Goal: Task Accomplishment & Management: Use online tool/utility

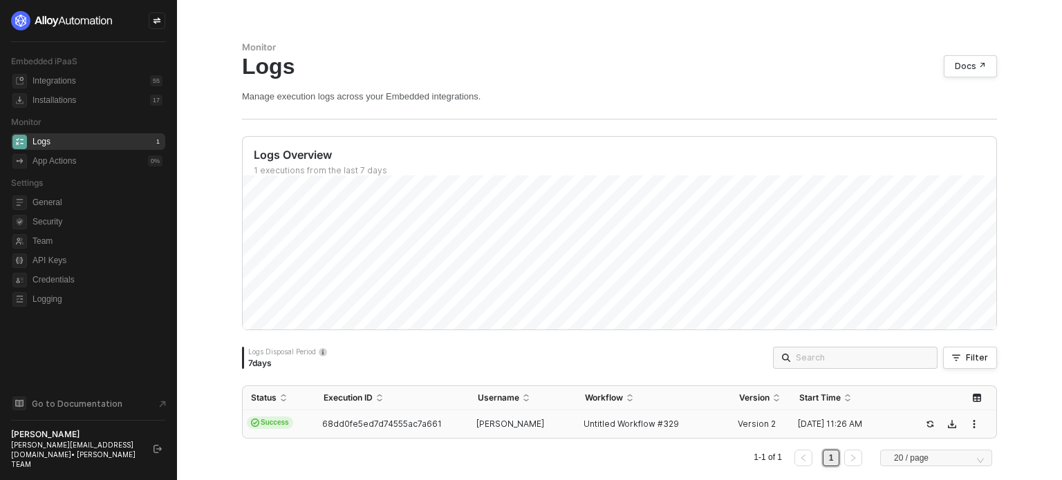
click at [469, 419] on div "[PERSON_NAME]" at bounding box center [517, 424] width 96 height 11
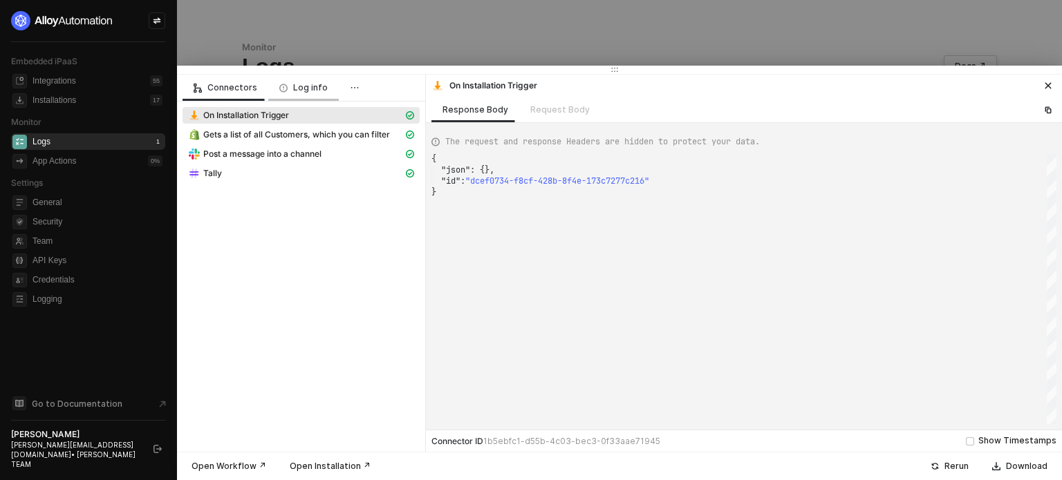
click at [313, 84] on div "Log info" at bounding box center [303, 87] width 48 height 11
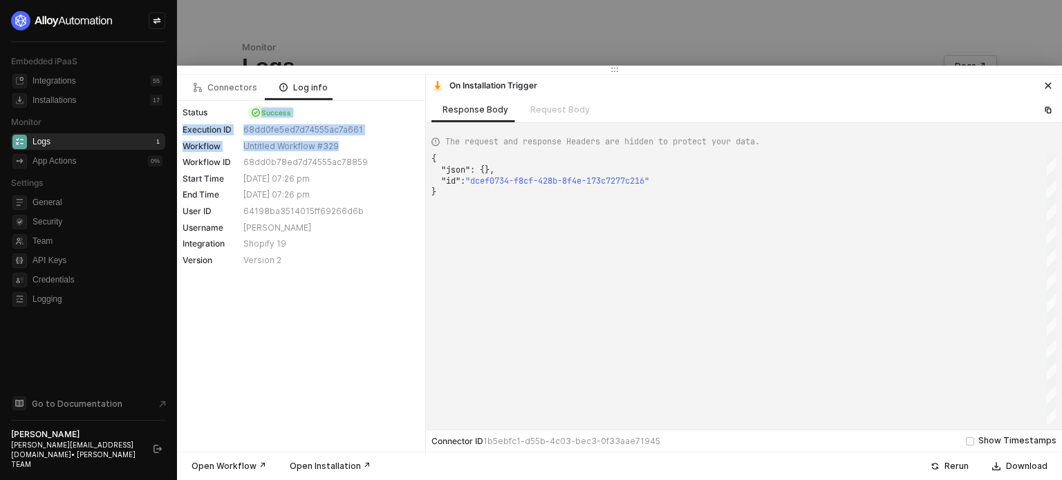
drag, startPoint x: 251, startPoint y: 118, endPoint x: 346, endPoint y: 153, distance: 101.5
click at [346, 153] on div "Status Success Execution ID 68dd0fe5ed7d74555ac7a661 Workflow Untitled Workflow…" at bounding box center [301, 186] width 248 height 170
click at [310, 274] on div "Connectors Log info Status Success Execution ID 68dd0fe5ed7d74555ac7a661 Workfl…" at bounding box center [301, 263] width 249 height 377
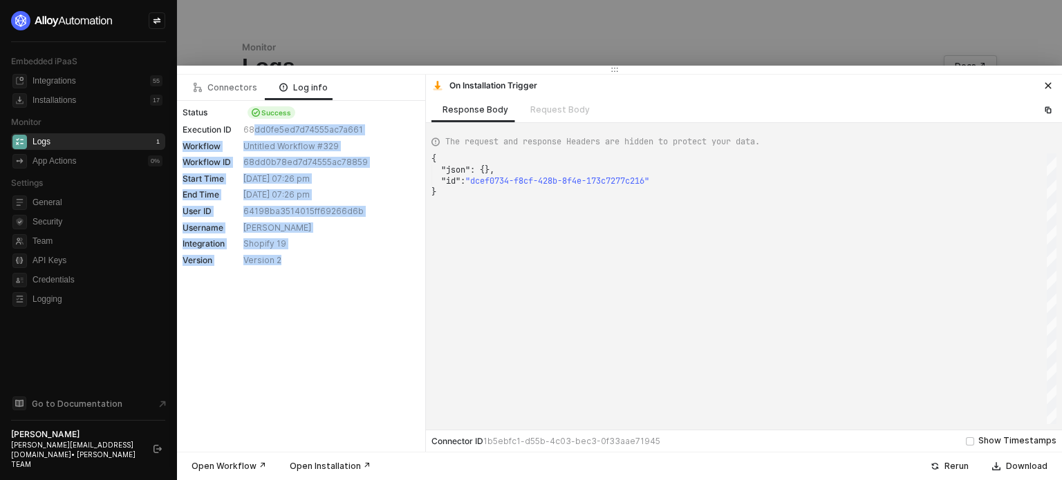
drag, startPoint x: 299, startPoint y: 265, endPoint x: 251, endPoint y: 127, distance: 146.3
click at [251, 127] on div "Status Success Execution ID 68dd0fe5ed7d74555ac7a661 Workflow Untitled Workflow…" at bounding box center [301, 186] width 248 height 170
click at [268, 339] on div "Connectors Log info Status Success Execution ID 68dd0fe5ed7d74555ac7a661 Workfl…" at bounding box center [301, 263] width 249 height 377
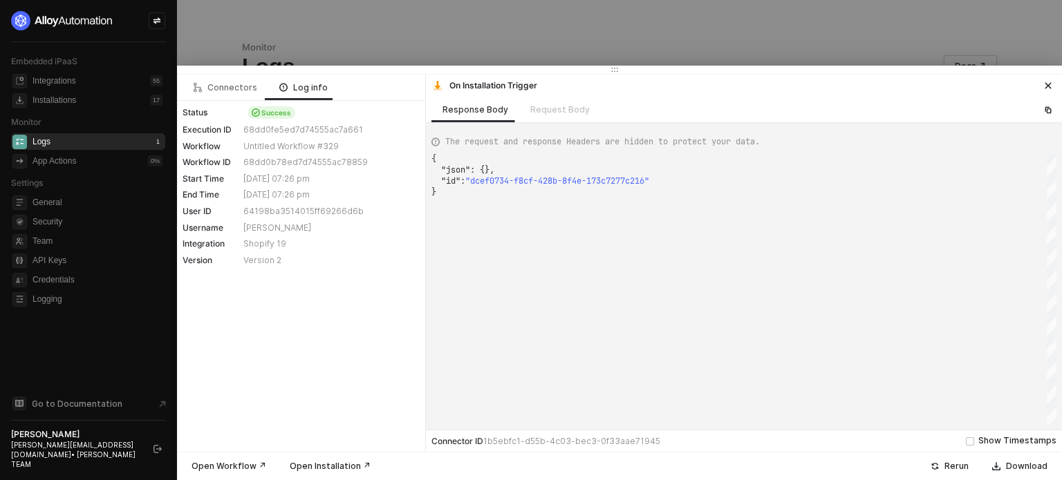
scroll to position [0, 3]
click at [763, 303] on div "{ "json" : {}, "id" : "dcef0734-f8cf-428b-8f4e-173c7277c216" }" at bounding box center [743, 288] width 625 height 271
click at [348, 407] on div "Connectors Log info Status Success Execution ID 68dd0fe5ed7d74555ac7a661 Workfl…" at bounding box center [301, 263] width 249 height 377
click at [360, 298] on div "Connectors Log info Status Success Execution ID 68dd0fe5ed7d74555ac7a661 Workfl…" at bounding box center [301, 263] width 249 height 377
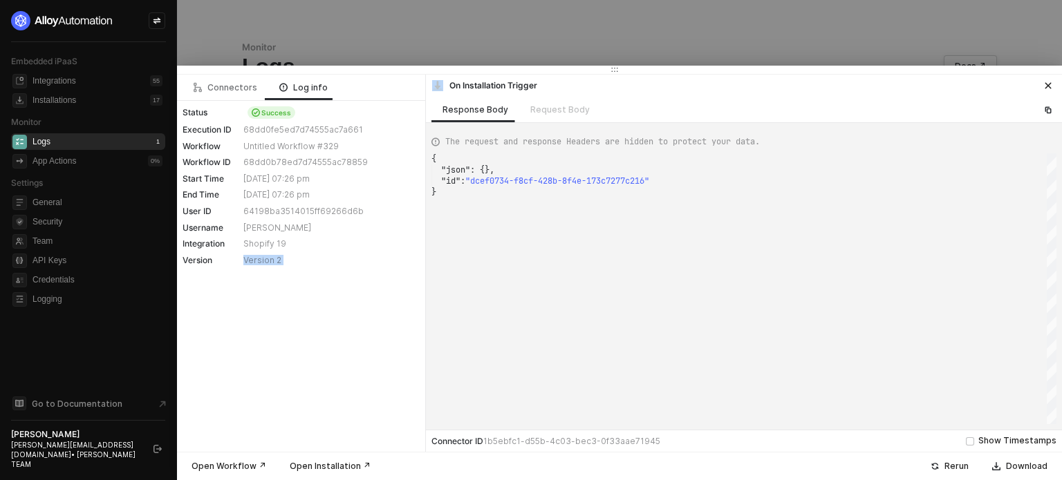
click at [360, 298] on div "Connectors Log info Status Success Execution ID 68dd0fe5ed7d74555ac7a661 Workfl…" at bounding box center [301, 263] width 249 height 377
click at [302, 422] on div "Connectors Log info Status Success Execution ID 68dd0fe5ed7d74555ac7a661 Workfl…" at bounding box center [301, 263] width 249 height 377
click at [232, 86] on div "Connectors" at bounding box center [226, 87] width 64 height 11
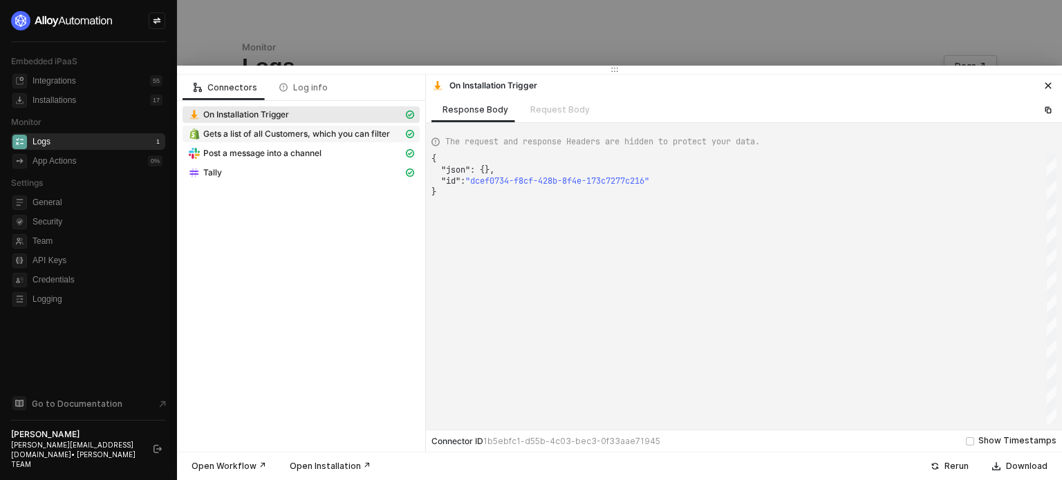
click at [274, 140] on div "Gets a list of all Customers, which you can filter" at bounding box center [295, 134] width 215 height 12
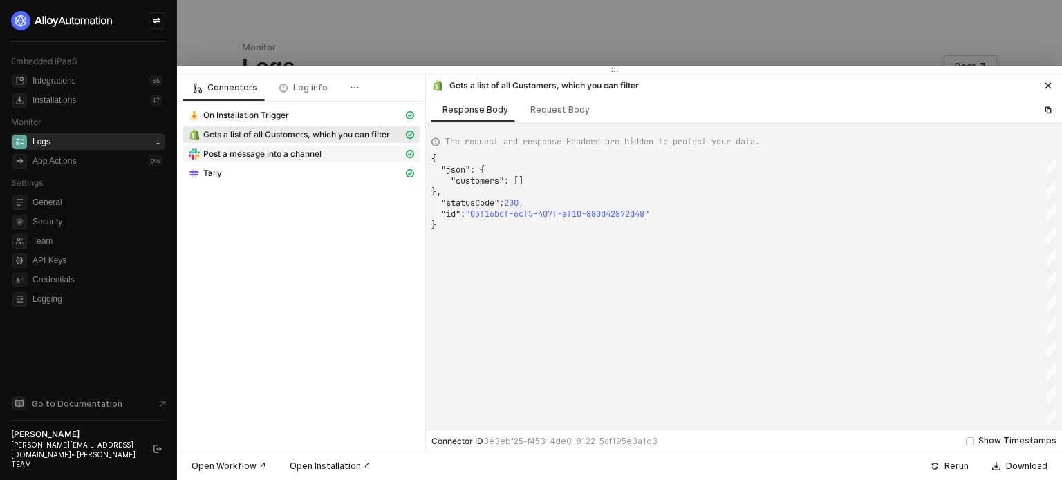
click at [277, 149] on span "Post a message into a channel" at bounding box center [262, 154] width 118 height 11
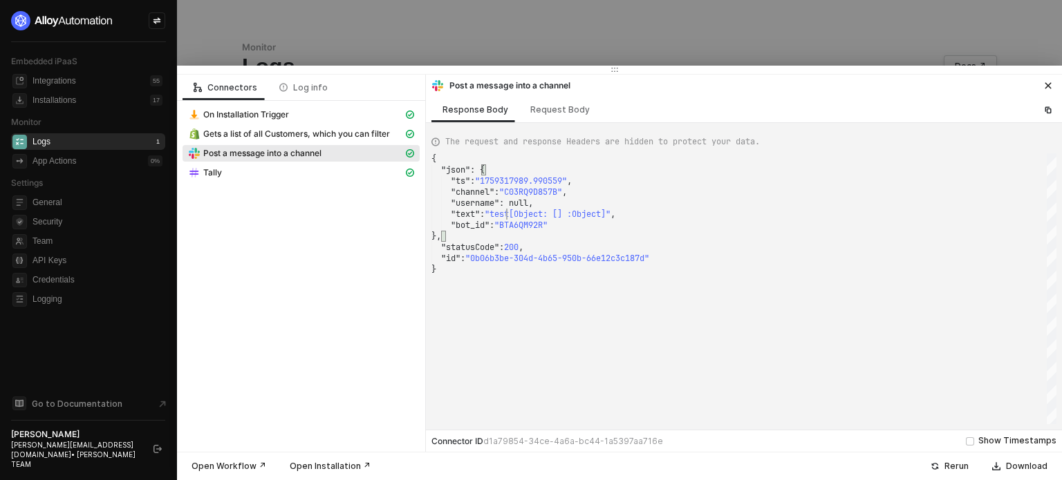
scroll to position [0, 0]
drag, startPoint x: 505, startPoint y: 209, endPoint x: 584, endPoint y: 221, distance: 79.7
click at [243, 167] on span "Tally" at bounding box center [301, 173] width 237 height 17
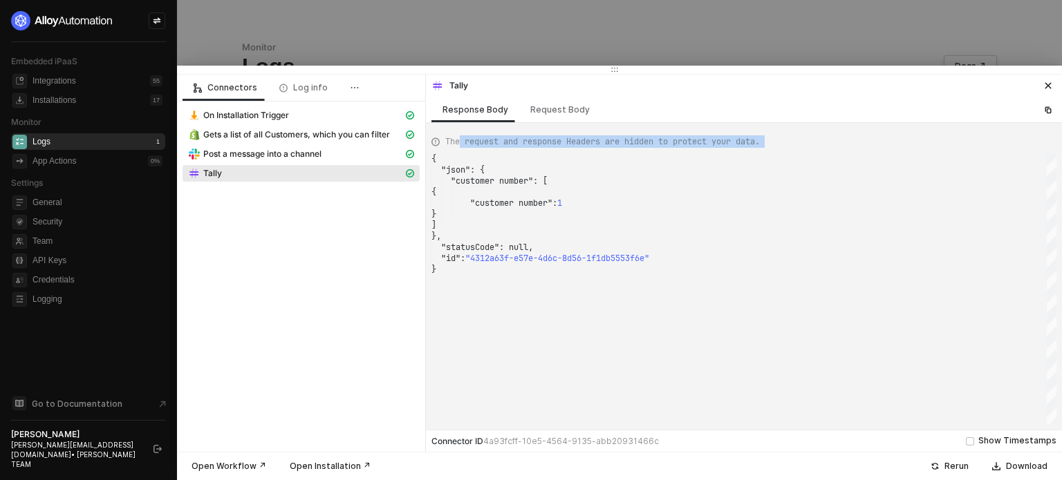
drag, startPoint x: 460, startPoint y: 148, endPoint x: 661, endPoint y: 270, distance: 235.5
click at [661, 270] on div "The request and response Headers are hidden to protect your data. { "json" : { …" at bounding box center [743, 277] width 625 height 296
click at [534, 203] on span ""customer number"" at bounding box center [511, 203] width 82 height 11
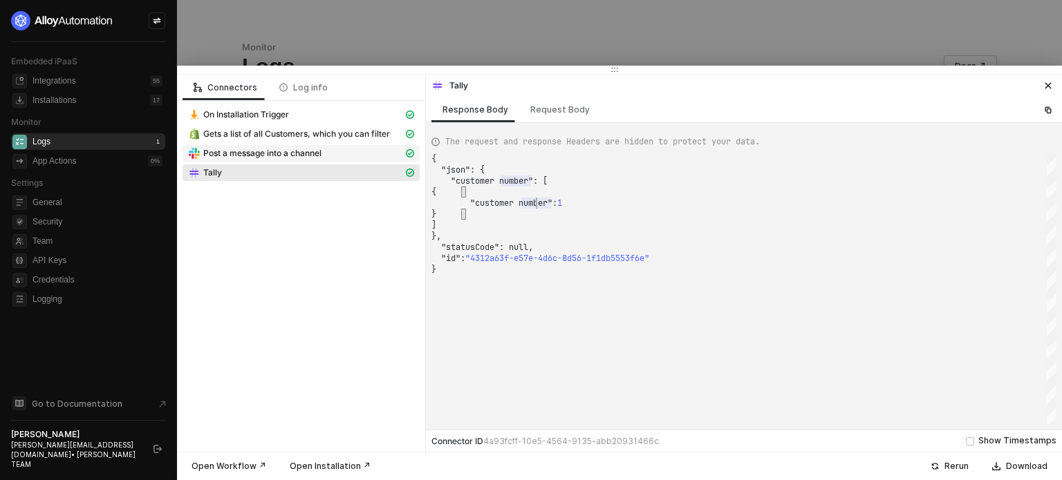
click at [309, 155] on span "Post a message into a channel" at bounding box center [262, 153] width 118 height 11
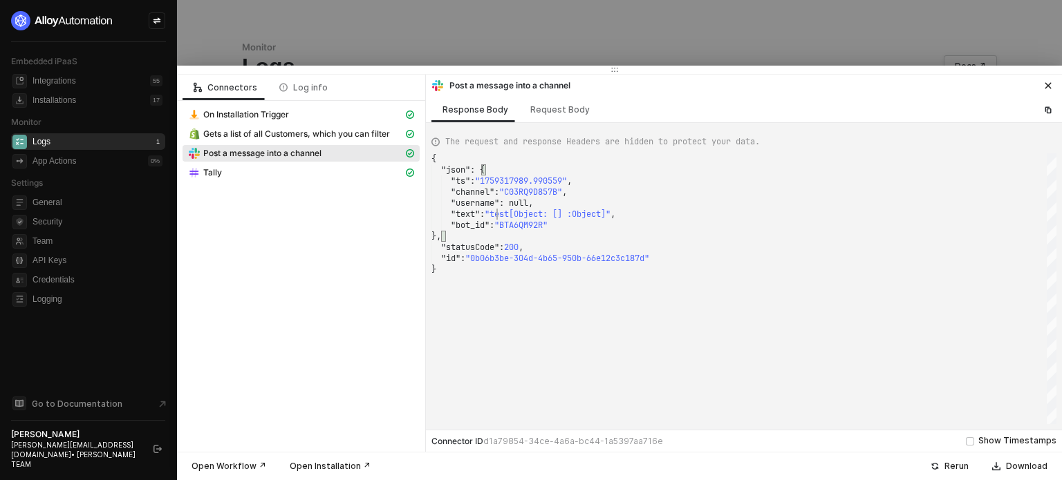
type textarea "{ "json": { "ts": "1759317989.990559", "channel": "C03RQ9D857B", "username": nu…"
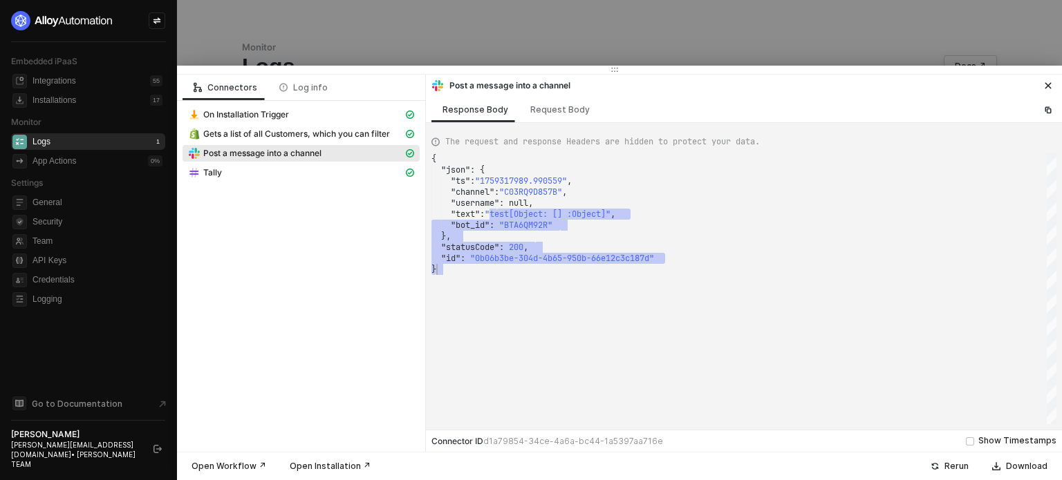
drag, startPoint x: 496, startPoint y: 216, endPoint x: 719, endPoint y: 274, distance: 230.1
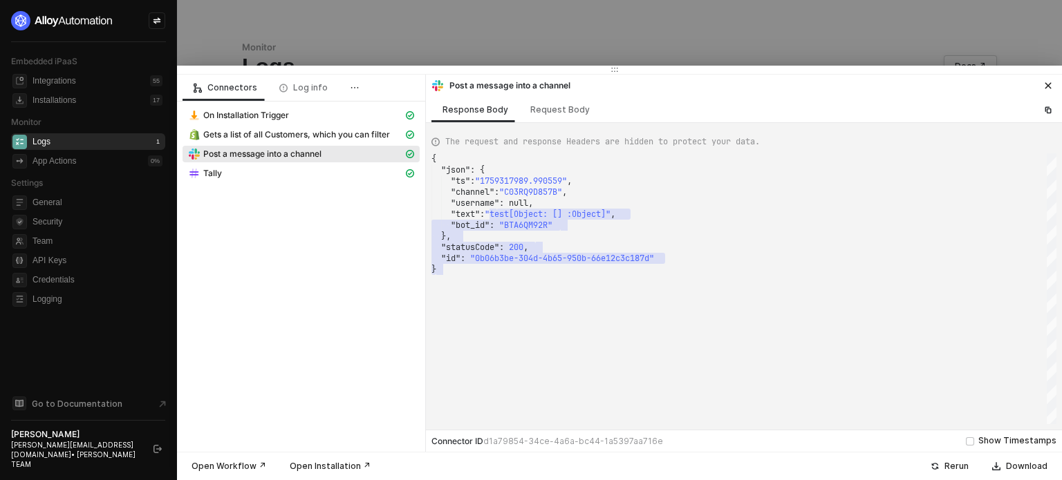
drag, startPoint x: 228, startPoint y: 348, endPoint x: 235, endPoint y: 289, distance: 59.2
click at [230, 339] on div "Connectors Log info On Installation Trigger Gets a list of all Customers, which…" at bounding box center [301, 263] width 249 height 377
click at [1055, 83] on button "button" at bounding box center [1048, 85] width 17 height 17
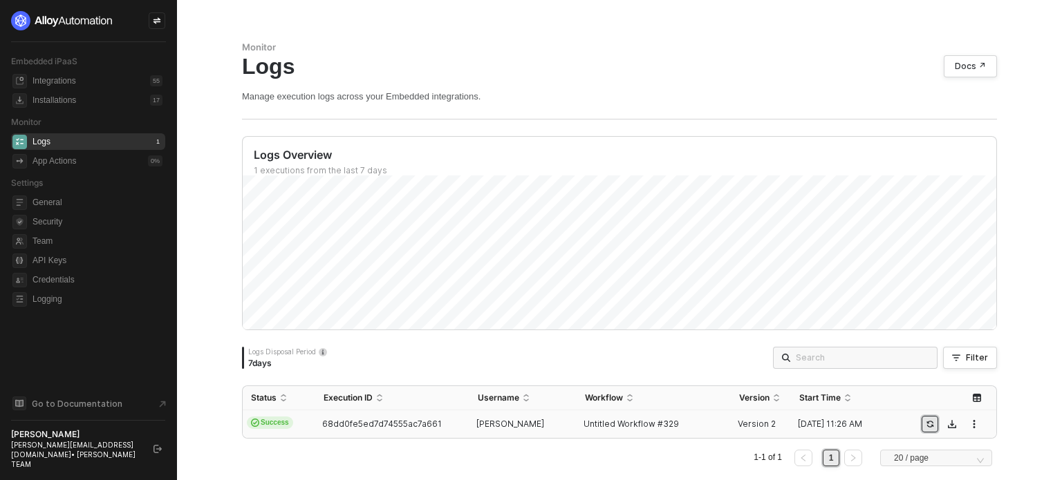
click at [926, 422] on icon "icon-success-page" at bounding box center [930, 424] width 8 height 8
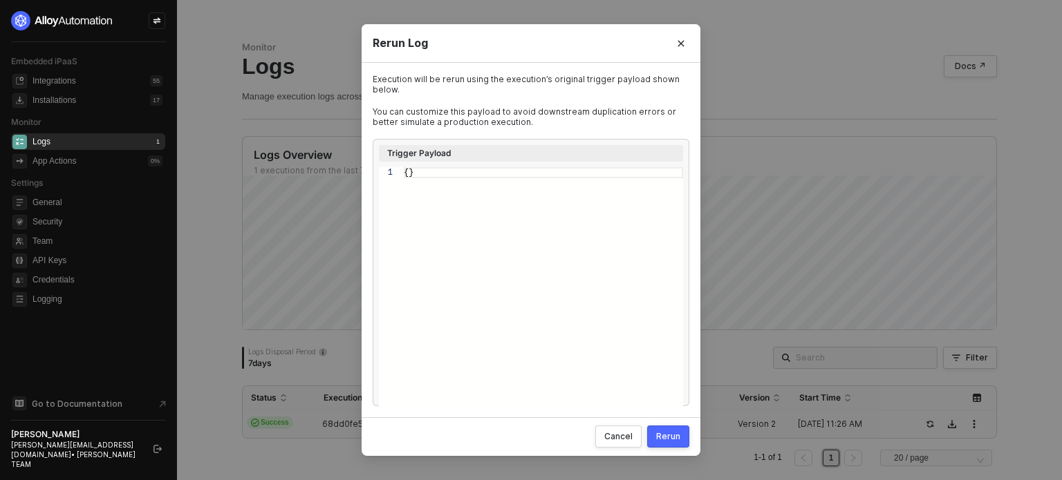
drag, startPoint x: 672, startPoint y: 436, endPoint x: 535, endPoint y: 247, distance: 233.7
click at [543, 378] on div "Rerun Log Execution will be rerun using the execution’s original trigger payloa…" at bounding box center [531, 240] width 339 height 433
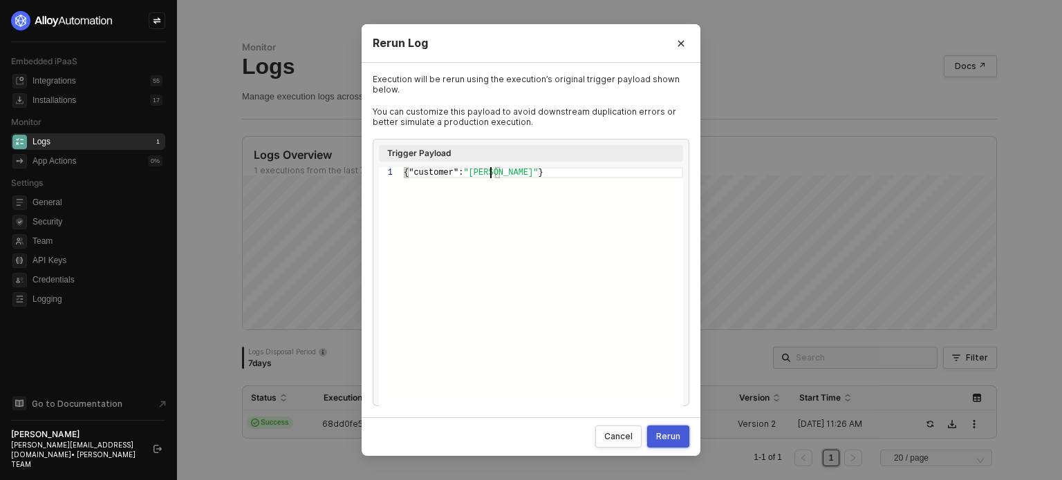
type textarea "{"customer": "[PERSON_NAME]"}"
click at [665, 443] on button "Rerun" at bounding box center [668, 437] width 42 height 22
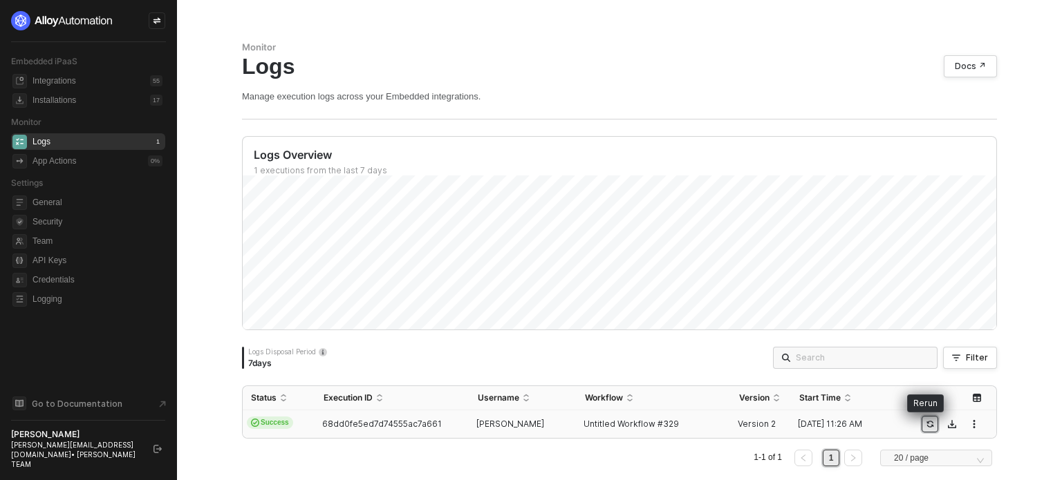
click at [927, 418] on button "button" at bounding box center [930, 424] width 17 height 17
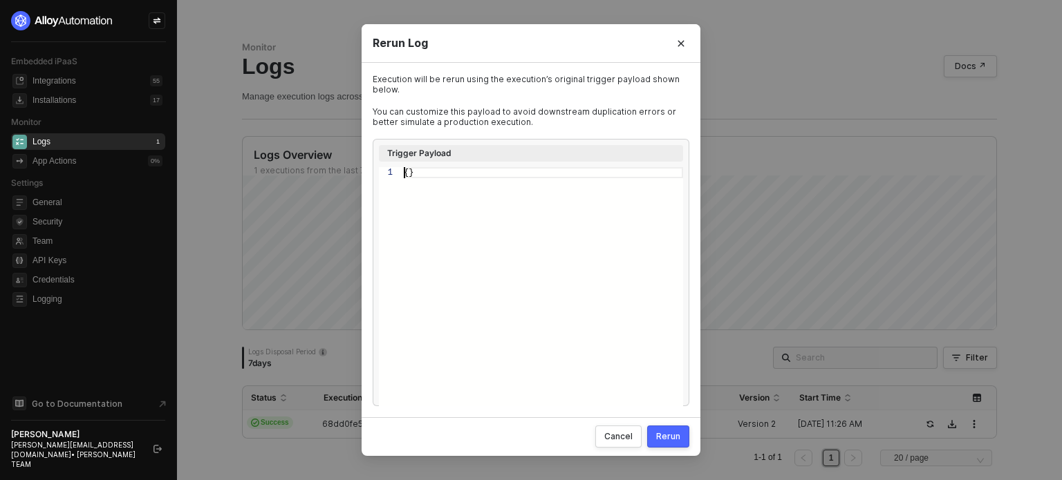
scroll to position [0, 8]
click at [404, 173] on span "{}" at bounding box center [409, 173] width 10 height 10
type textarea "{"failed":"this workflow"}"
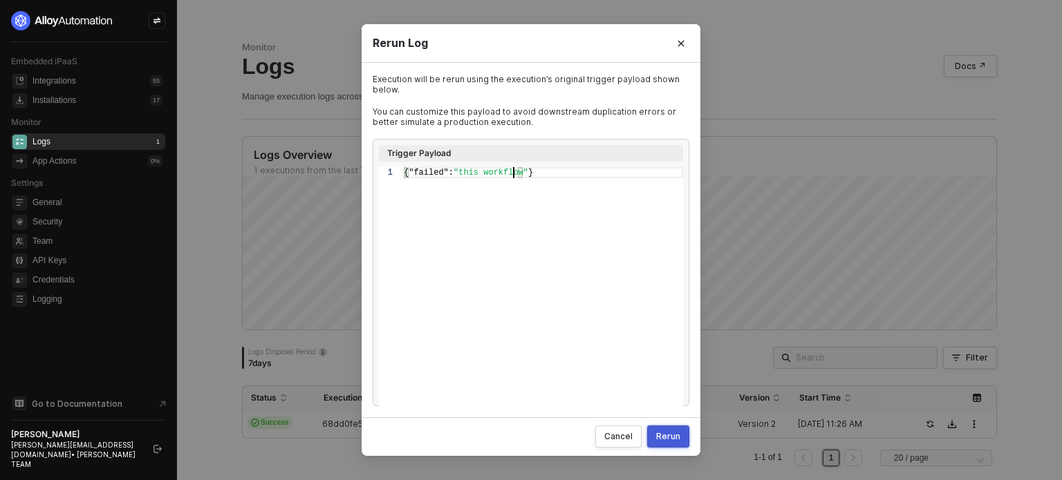
click at [672, 430] on button "Rerun" at bounding box center [668, 437] width 42 height 22
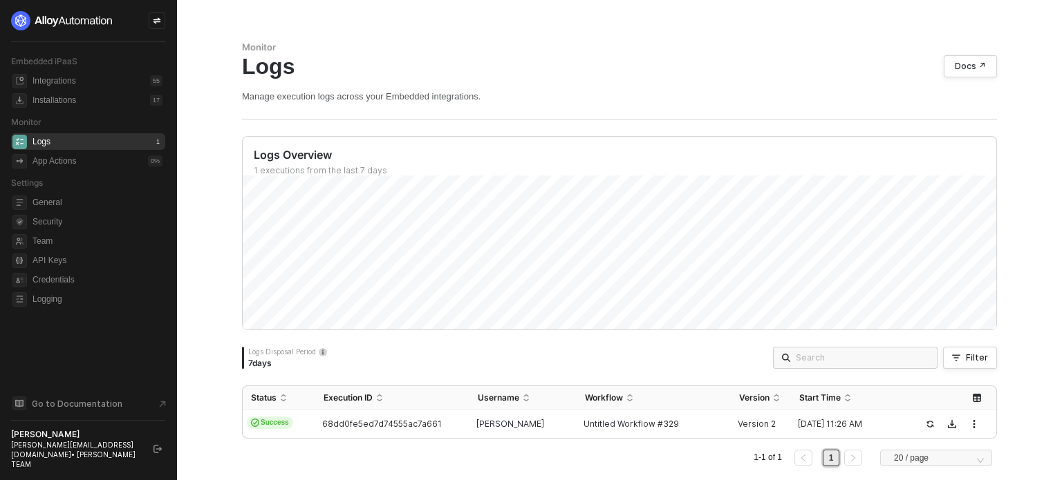
click at [484, 17] on div "Monitor Logs Docs ↗ Manage execution logs across your Embedded integrations. Lo…" at bounding box center [619, 259] width 788 height 519
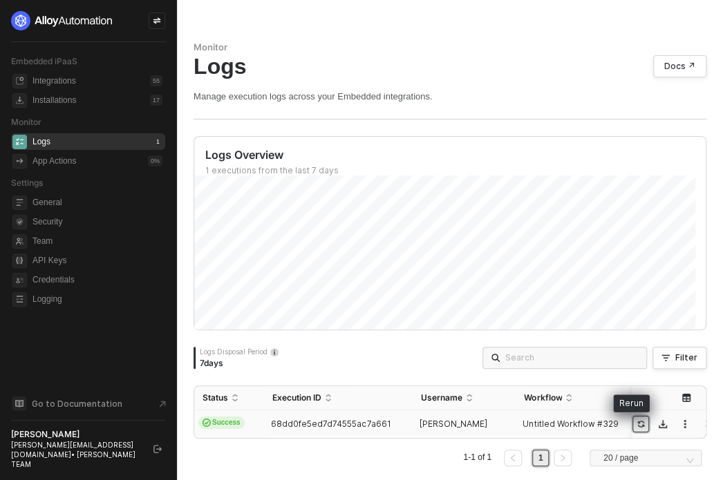
click at [637, 424] on icon "icon-success-page" at bounding box center [641, 424] width 8 height 8
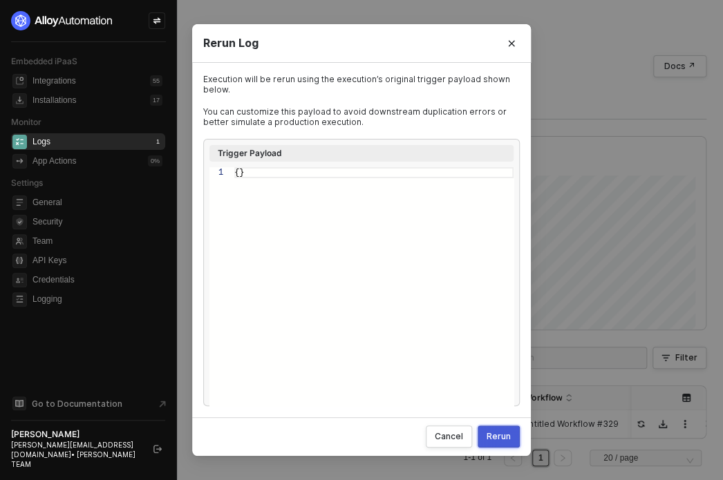
click at [503, 440] on div "Rerun" at bounding box center [499, 436] width 24 height 11
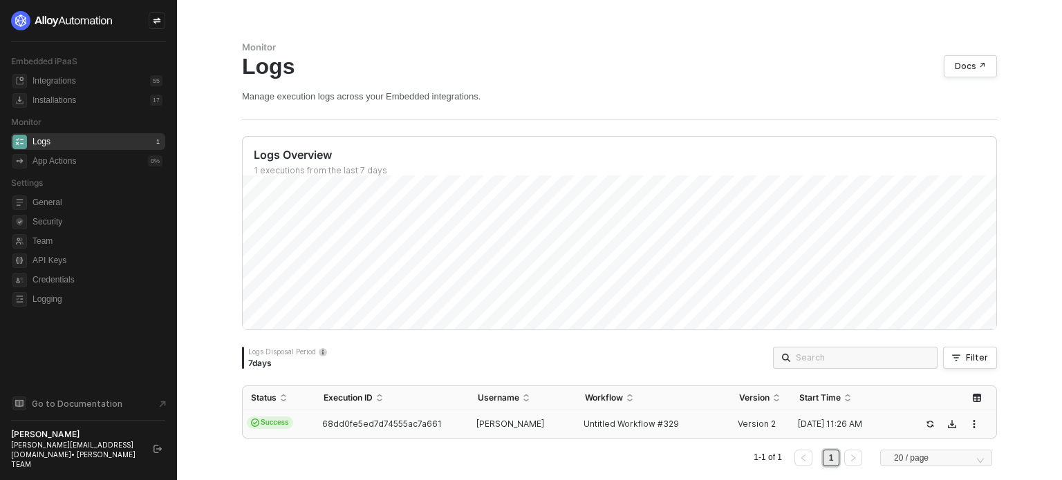
click at [724, 428] on td "Untitled Workflow #329" at bounding box center [654, 425] width 154 height 28
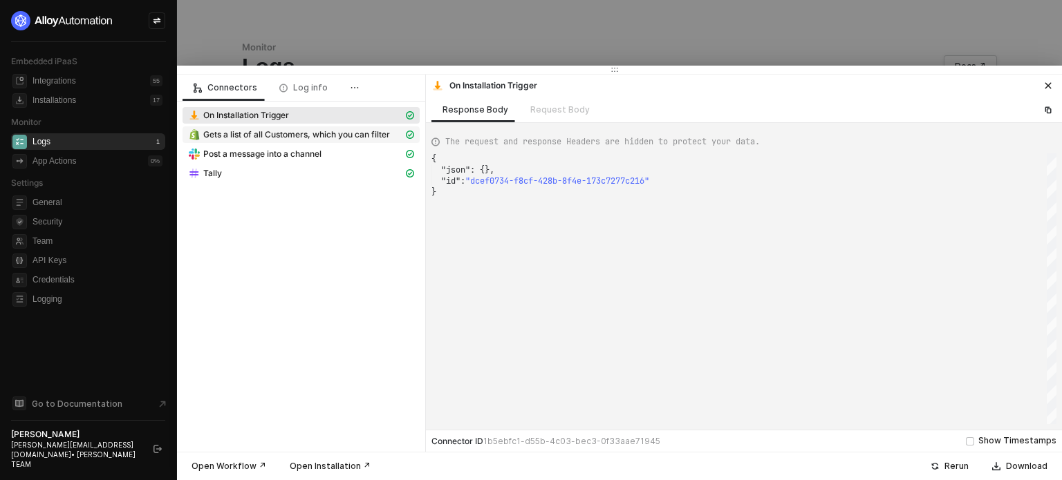
click at [357, 136] on span "Gets a list of all Customers, which you can filter" at bounding box center [296, 134] width 187 height 11
type textarea "{ "json": { "customers": [] }, "statusCode": 200, "id": "03f16bdf-6cf5-407f-af1…"
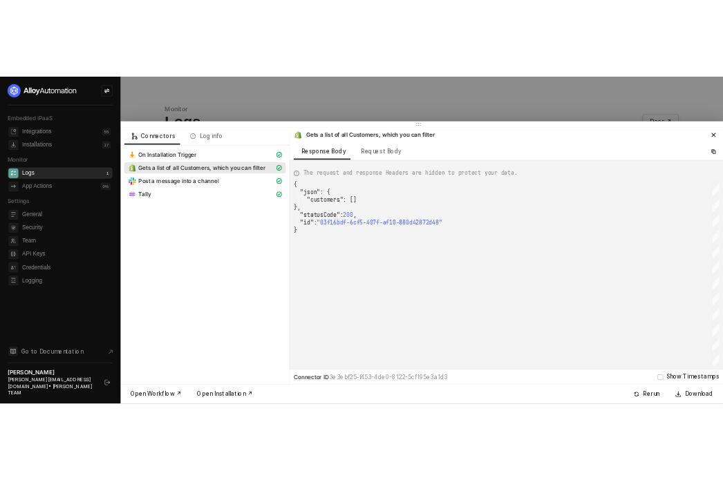
scroll to position [0, 3]
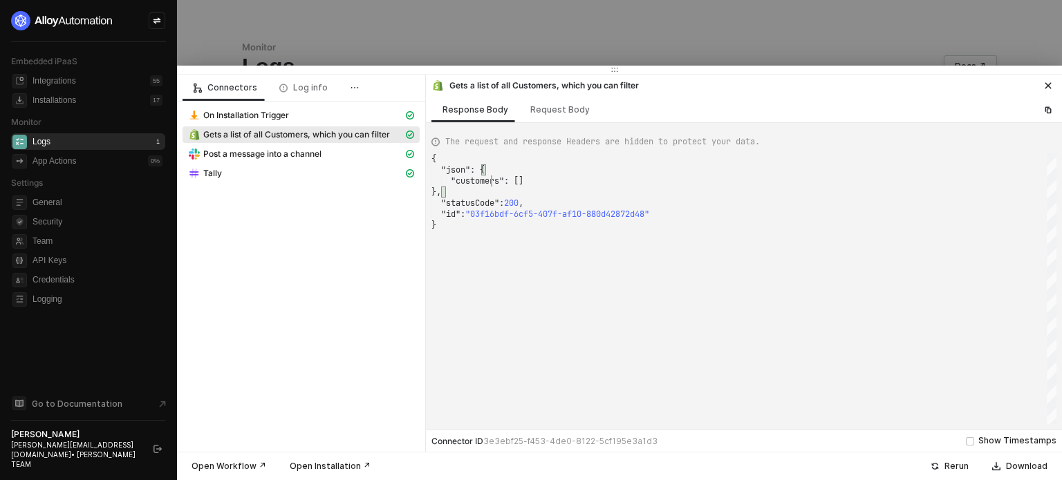
click at [489, 176] on span ""customers"" at bounding box center [477, 181] width 53 height 11
click at [504, 51] on div at bounding box center [531, 240] width 1062 height 480
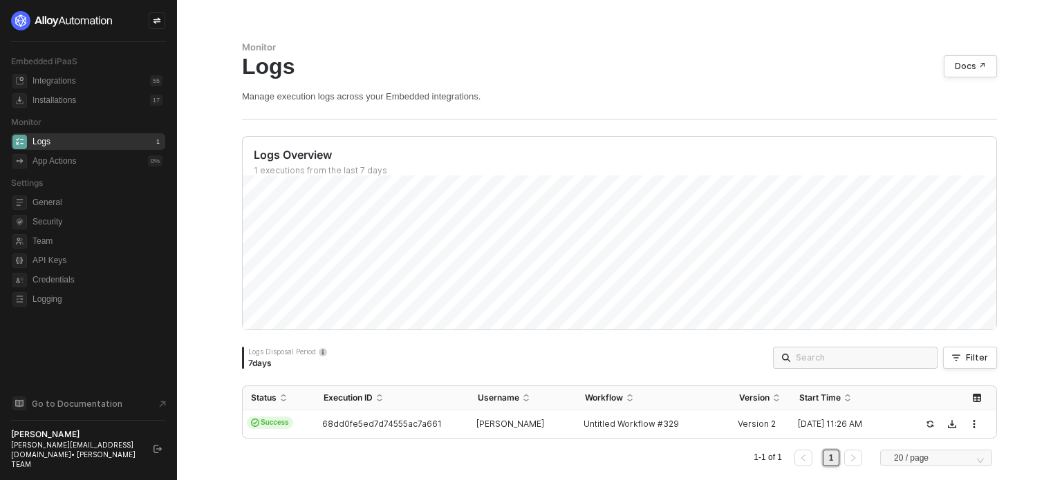
click at [562, 348] on div "Logs Disposal Period 7 days Filter" at bounding box center [619, 358] width 755 height 22
click at [831, 359] on input "search" at bounding box center [862, 358] width 133 height 15
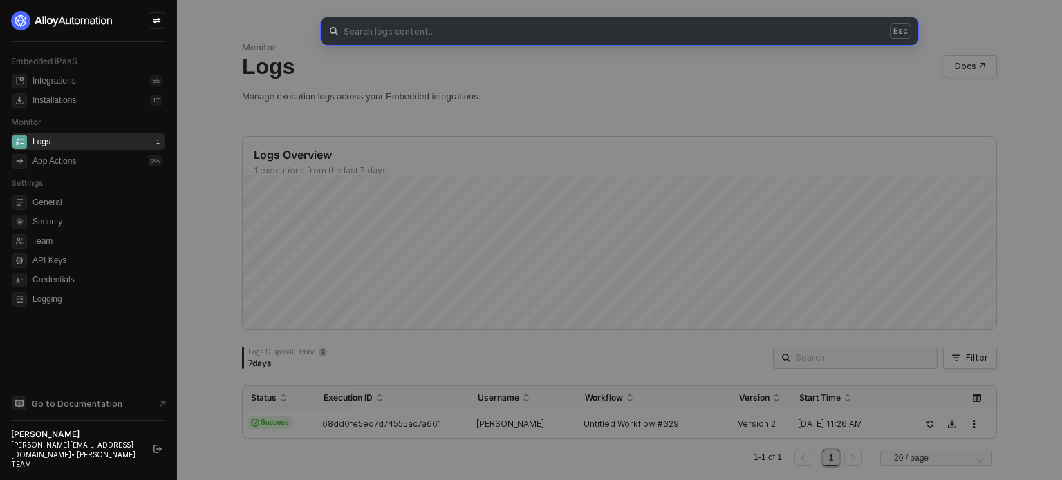
paste input "customers"
type input "customers"
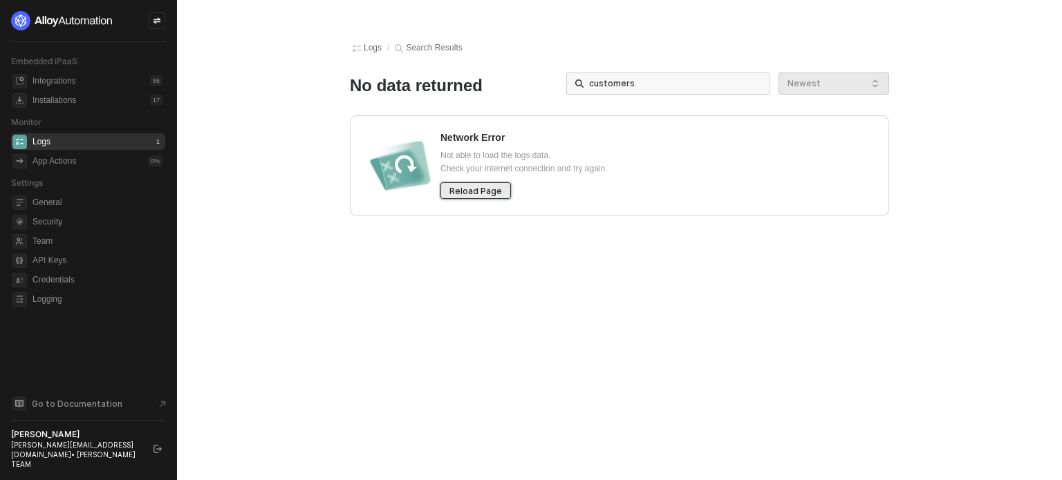
click at [441, 193] on button "Reload Page" at bounding box center [475, 191] width 71 height 17
click at [487, 190] on div "Reload Page" at bounding box center [475, 191] width 53 height 12
drag, startPoint x: 554, startPoint y: 213, endPoint x: 614, endPoint y: 465, distance: 259.3
click at [614, 467] on div "Logs / Search Results No data returned customers Newest Network Error Not able …" at bounding box center [619, 240] width 885 height 480
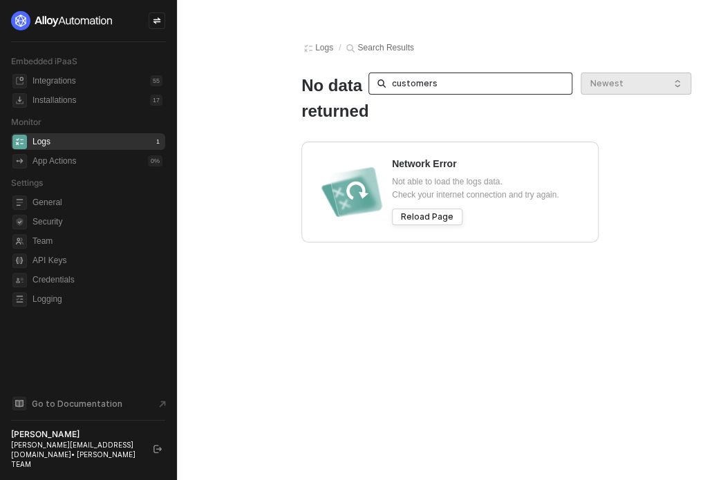
click at [395, 88] on input "customers" at bounding box center [477, 83] width 172 height 15
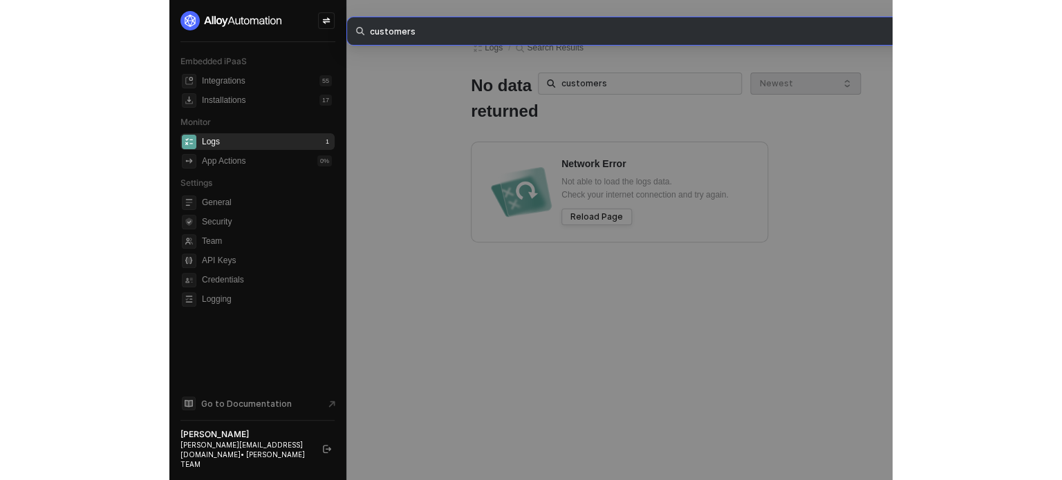
scroll to position [0, 22]
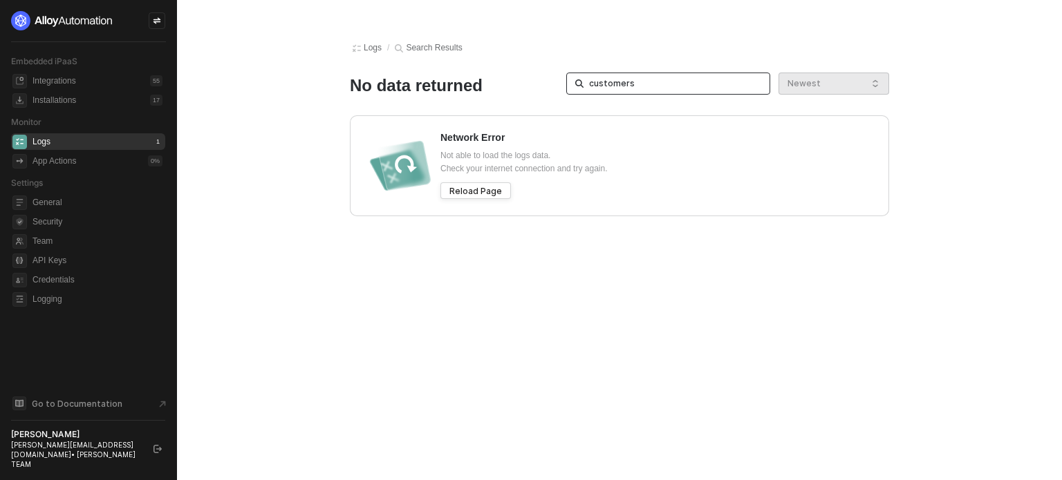
click at [718, 89] on input "customers" at bounding box center [675, 83] width 172 height 15
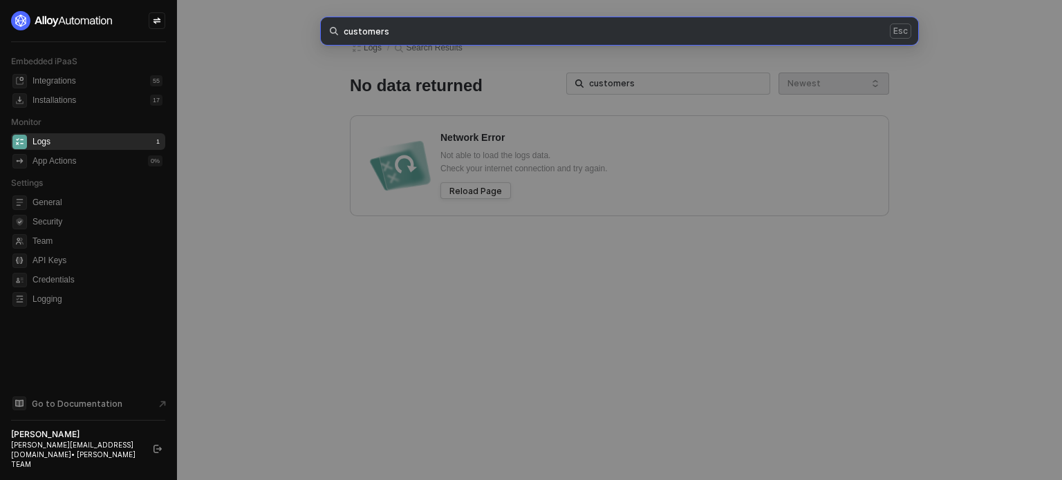
click at [895, 34] on span "Esc" at bounding box center [900, 31] width 21 height 15
click at [73, 168] on div "customers Esc" at bounding box center [531, 240] width 1062 height 480
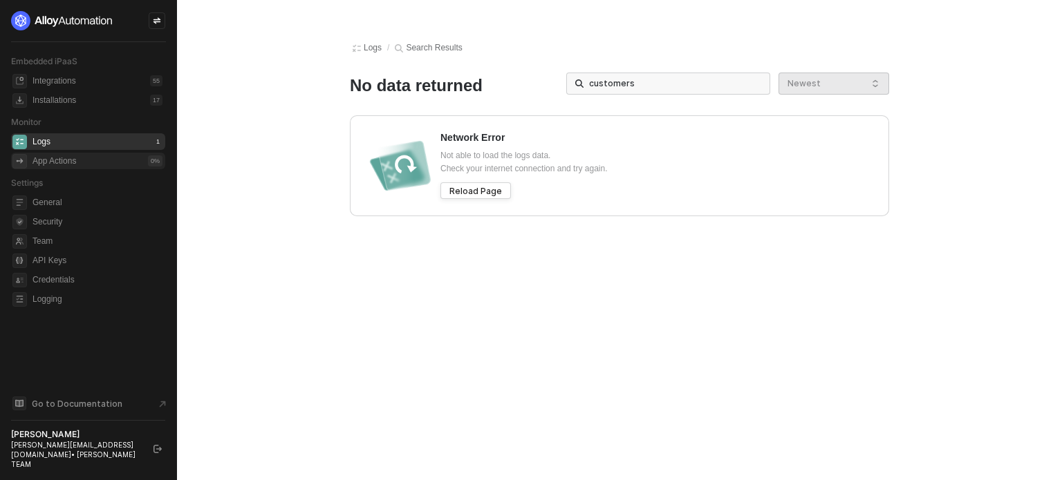
click at [73, 158] on div "App Actions" at bounding box center [54, 162] width 44 height 12
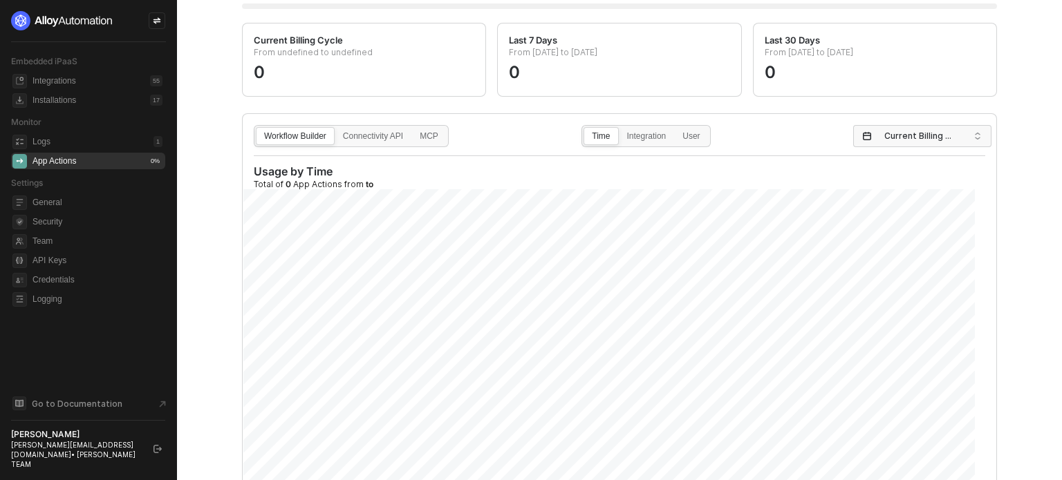
scroll to position [207, 0]
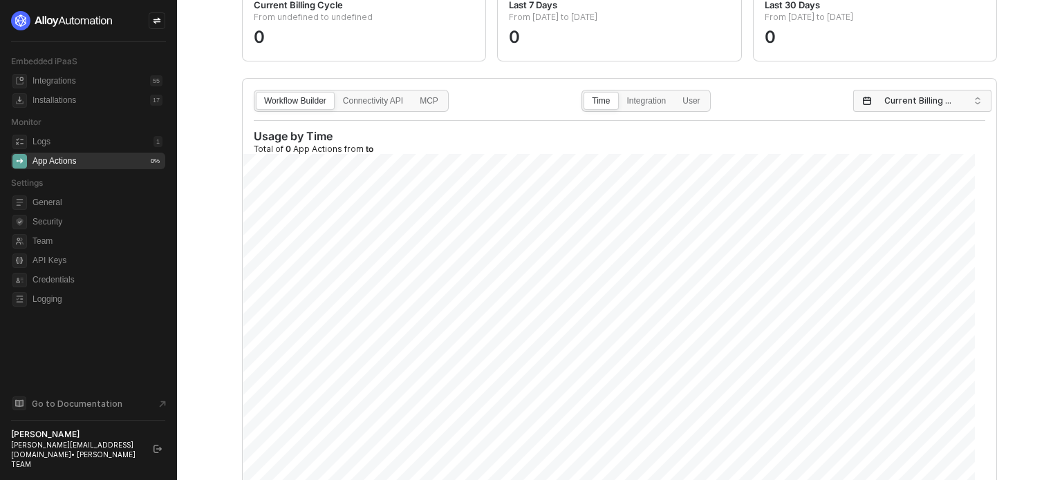
click at [409, 153] on div "Usage by Time Total of 0 App Actions from to" at bounding box center [619, 307] width 731 height 357
click at [361, 102] on div "Connectivity API" at bounding box center [372, 108] width 75 height 22
click at [335, 93] on input "Connectivity API" at bounding box center [335, 93] width 0 height 0
click at [433, 105] on div "MCP" at bounding box center [429, 108] width 34 height 22
click at [412, 93] on input "MCP" at bounding box center [412, 93] width 0 height 0
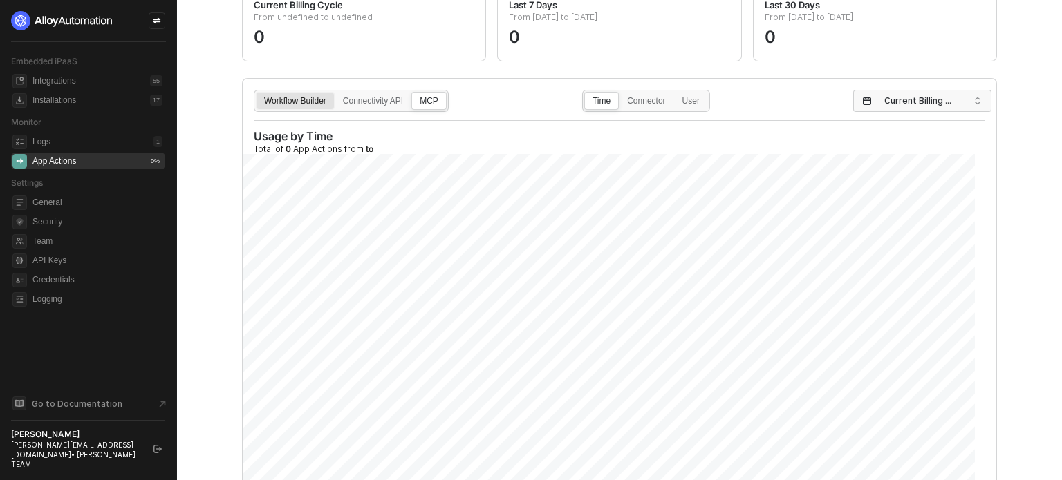
click at [288, 106] on div "Workflow Builder" at bounding box center [294, 108] width 77 height 22
click at [256, 93] on input "Workflow Builder" at bounding box center [256, 93] width 0 height 0
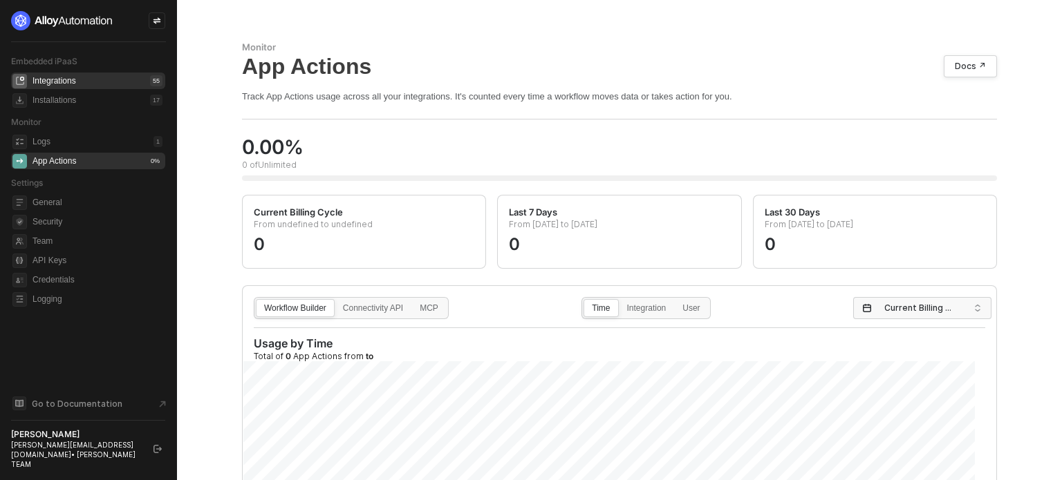
click at [72, 79] on div "Integrations" at bounding box center [54, 81] width 44 height 12
